Goal: Communication & Community: Ask a question

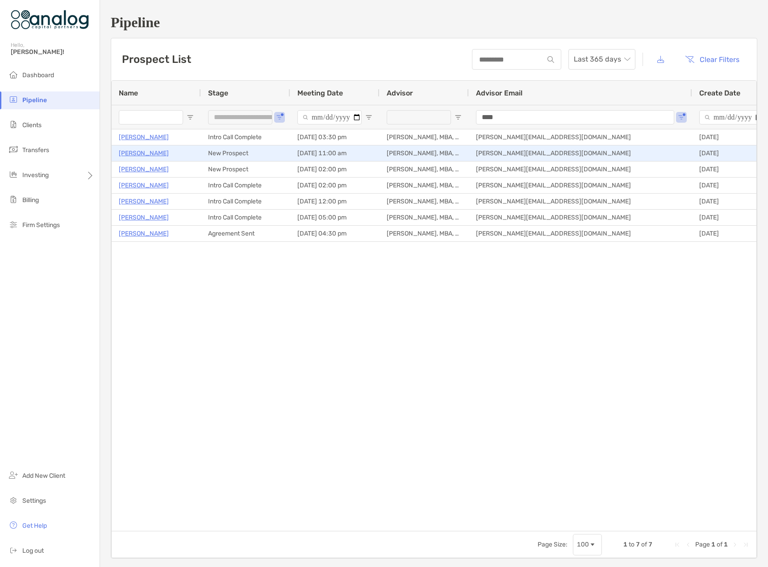
click at [140, 155] on p "[PERSON_NAME]" at bounding box center [144, 153] width 50 height 11
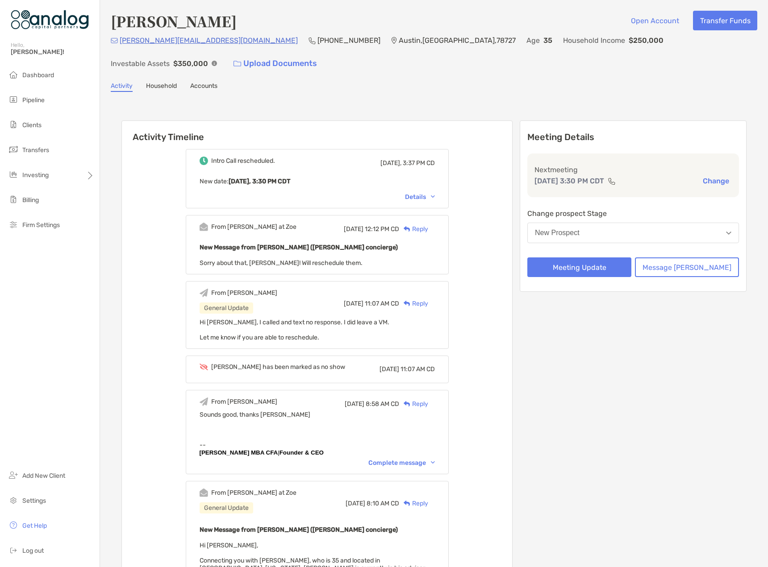
scroll to position [179, 0]
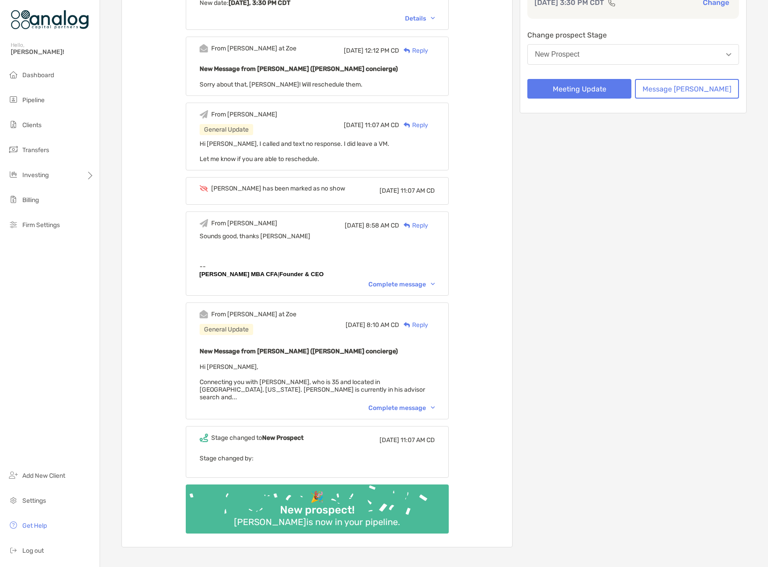
click at [402, 404] on div "Complete message" at bounding box center [401, 408] width 67 height 8
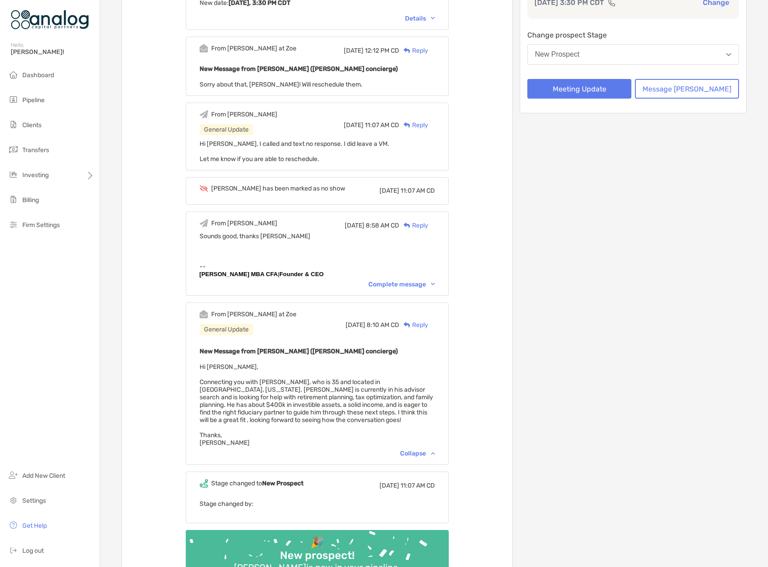
scroll to position [0, 0]
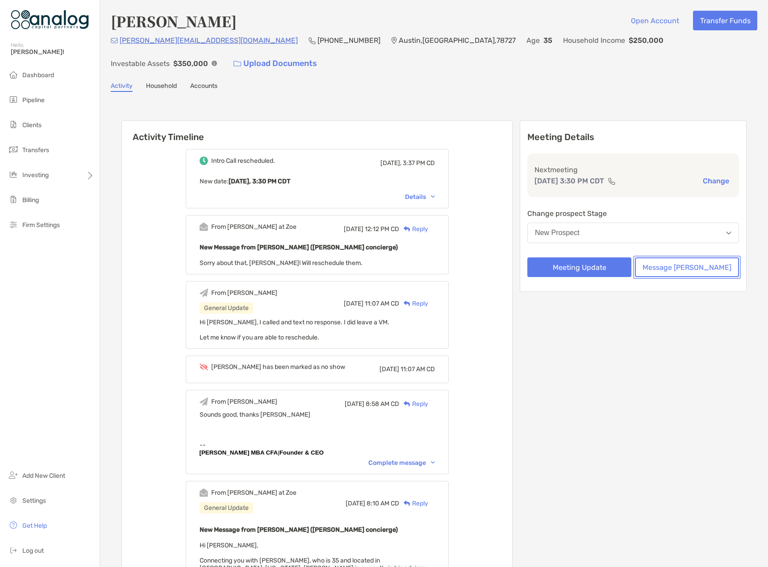
click at [679, 258] on button "Message Zoe" at bounding box center [687, 268] width 104 height 20
